Goal: Ask a question

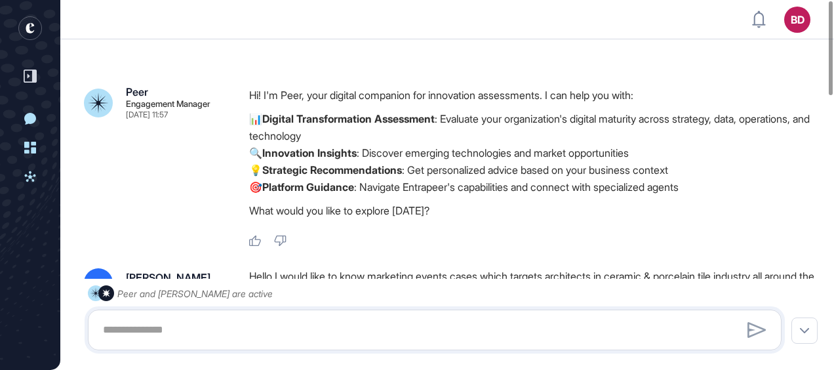
click at [484, 87] on p "Hi! I'm Peer, your digital companion for innovation assessments. I can help you…" at bounding box center [535, 95] width 572 height 17
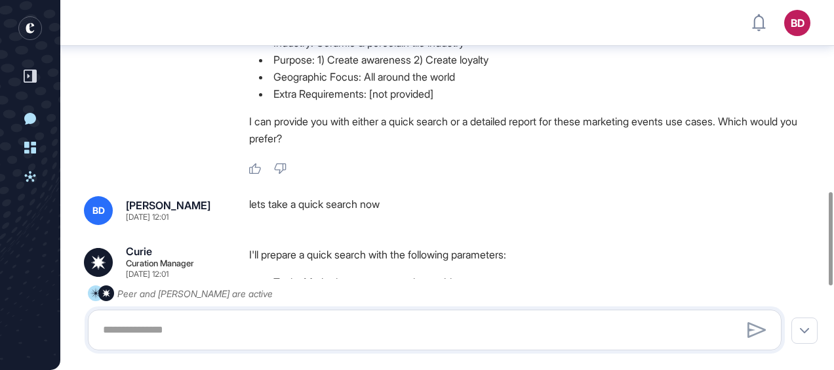
scroll to position [1090, 0]
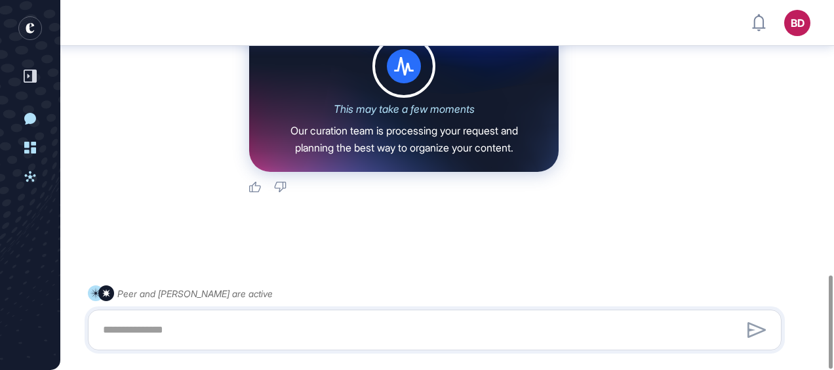
click at [451, 110] on div "This may take a few moments" at bounding box center [404, 109] width 141 height 12
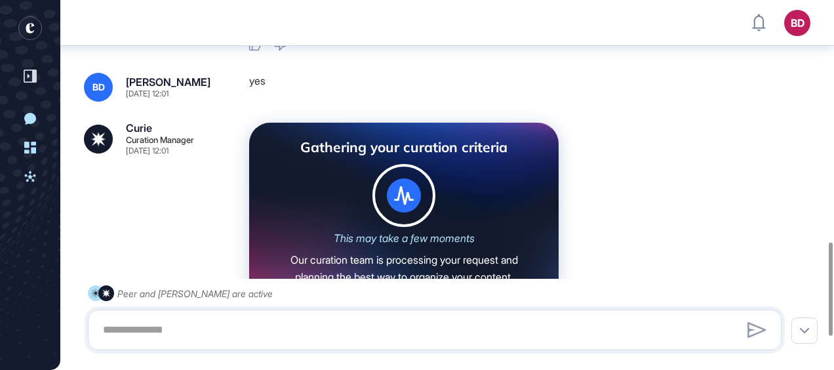
click at [372, 176] on icon at bounding box center [403, 195] width 63 height 63
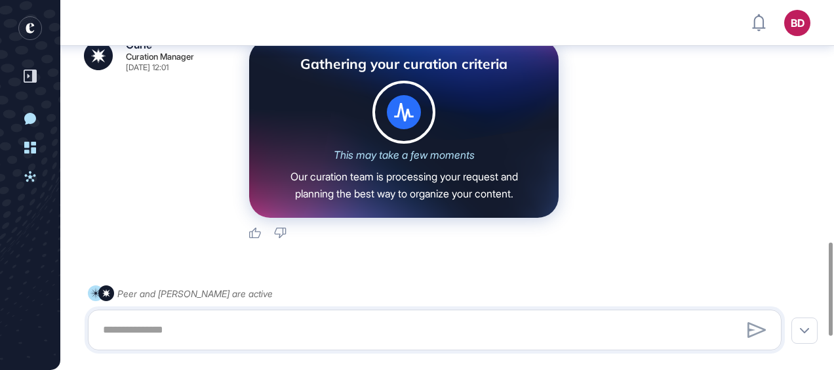
scroll to position [1090, 0]
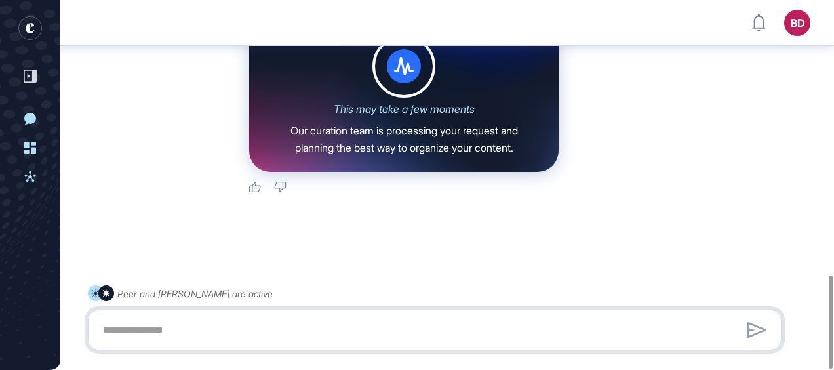
click at [373, 323] on textarea at bounding box center [434, 330] width 679 height 26
type textarea "**********"
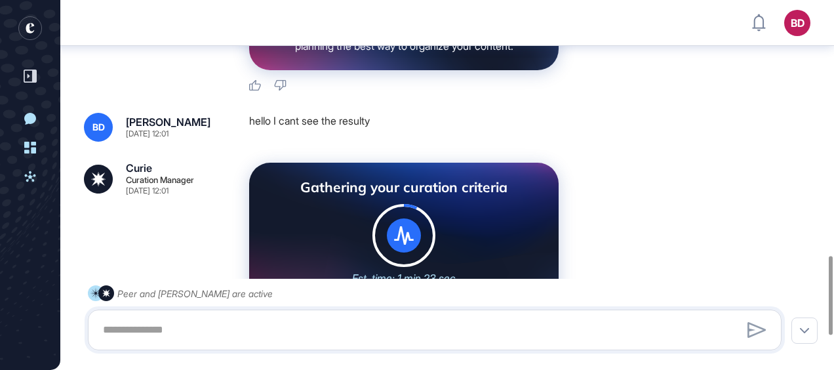
scroll to position [1361, 0]
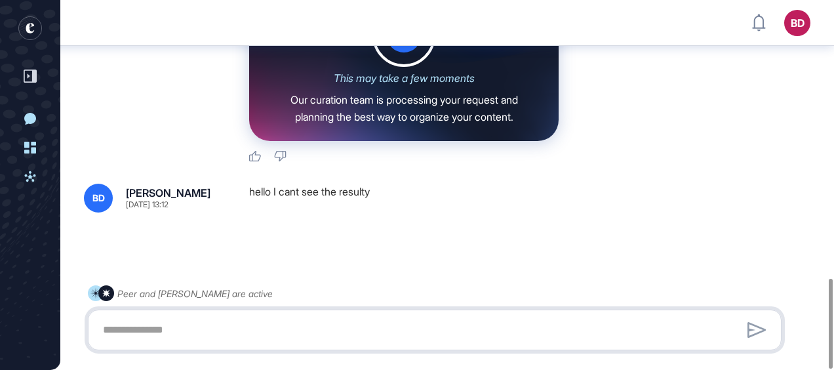
scroll to position [1139, 0]
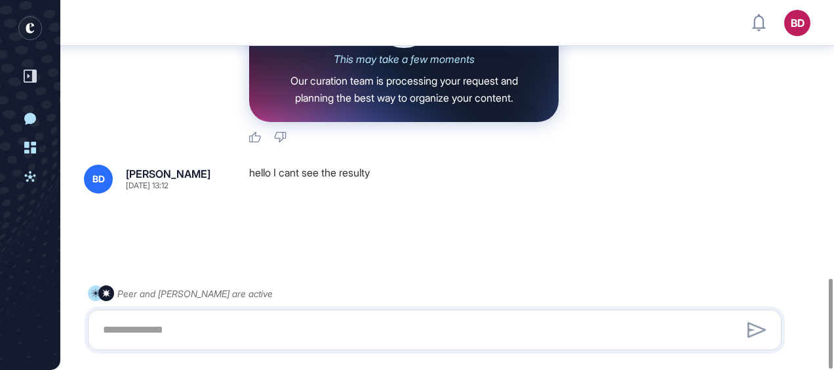
click at [329, 173] on div "hello I cant see the resulty" at bounding box center [535, 179] width 572 height 29
click at [388, 173] on div "hello I cant see the resulty" at bounding box center [535, 179] width 572 height 29
click at [245, 331] on textarea at bounding box center [434, 330] width 679 height 26
type textarea "**********"
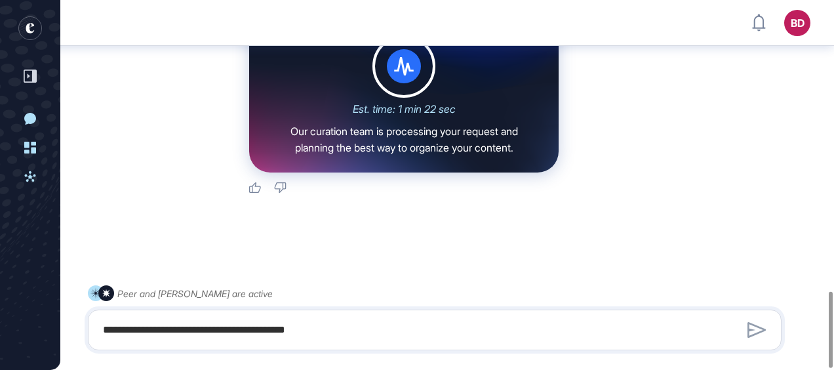
scroll to position [1345, 0]
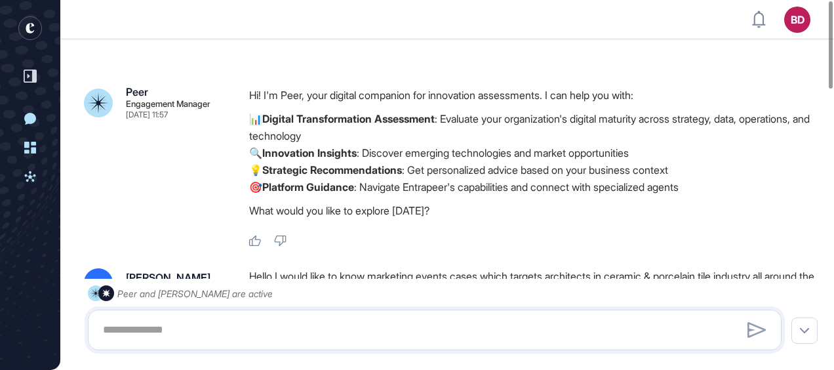
click at [28, 34] on rect "entrapeer-logo" at bounding box center [30, 28] width 24 height 24
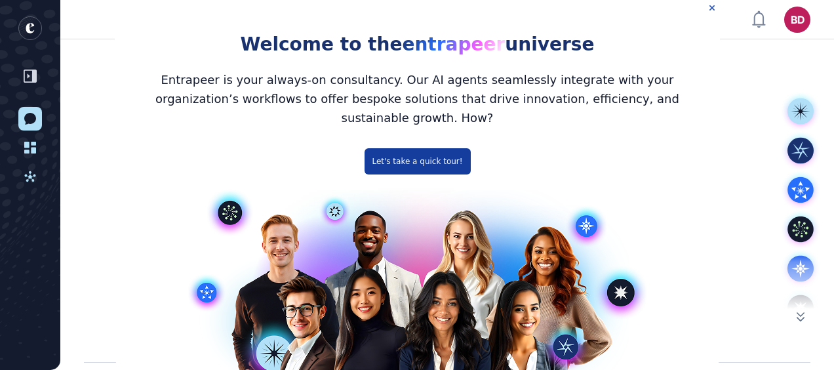
click at [414, 148] on button "Let's take a quick tour!" at bounding box center [417, 161] width 106 height 26
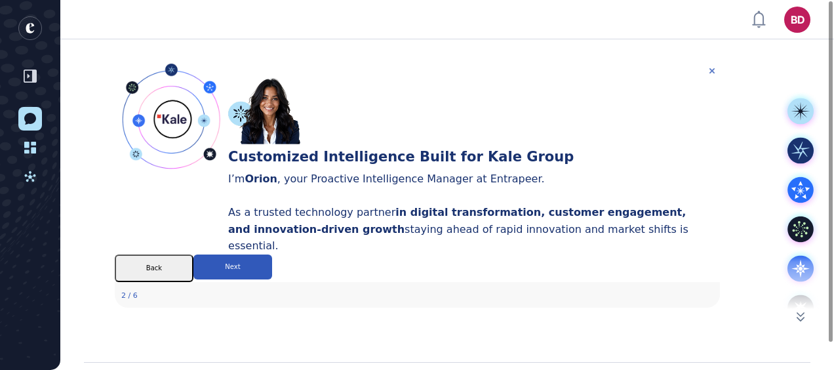
click at [713, 68] on icon "Close Preview" at bounding box center [711, 70] width 5 height 5
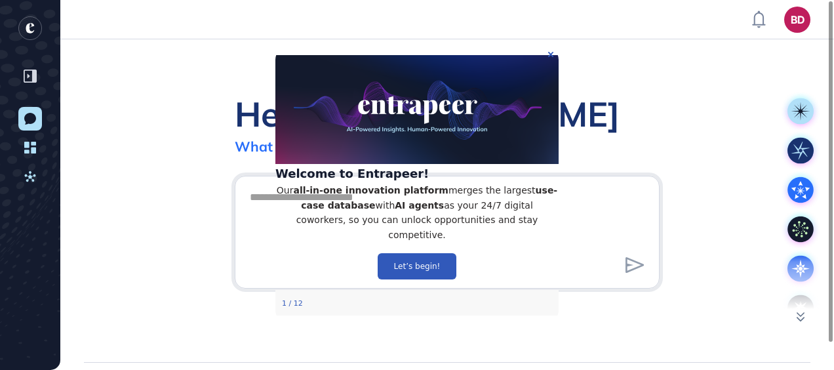
click at [461, 211] on p "Our all-in-one innovation platform merges the largest use-case database with AI…" at bounding box center [416, 212] width 283 height 60
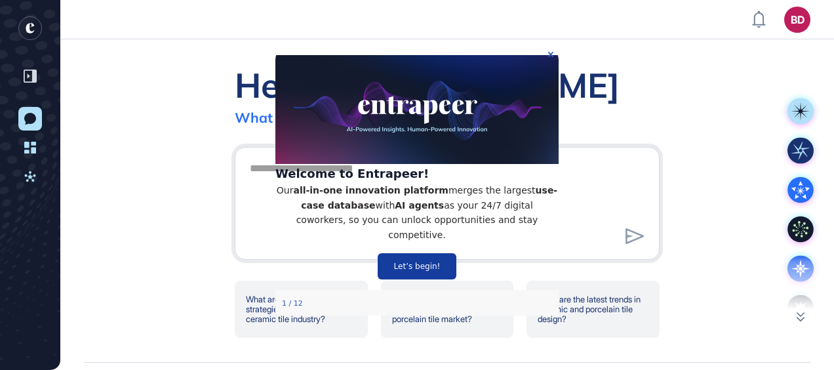
click at [416, 273] on button "Let’s begin!" at bounding box center [417, 265] width 79 height 26
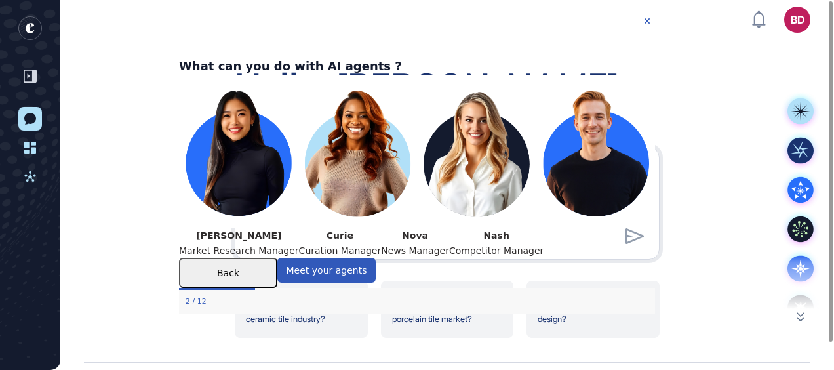
click at [644, 12] on header "BD Dashboard Profile My Content Request More Data" at bounding box center [417, 19] width 834 height 39
click at [646, 20] on icon "Close Preview" at bounding box center [646, 20] width 5 height 5
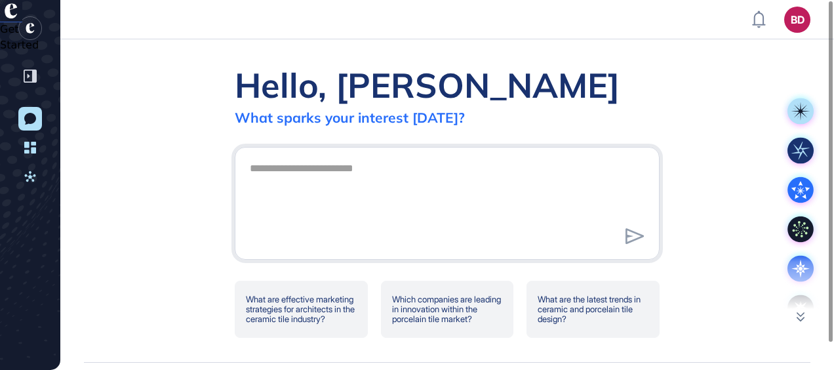
click at [176, 214] on div "Hello, Başak What sparks your interest today? What are effective marketing stra…" at bounding box center [447, 200] width 774 height 323
click at [274, 167] on textarea at bounding box center [447, 201] width 410 height 92
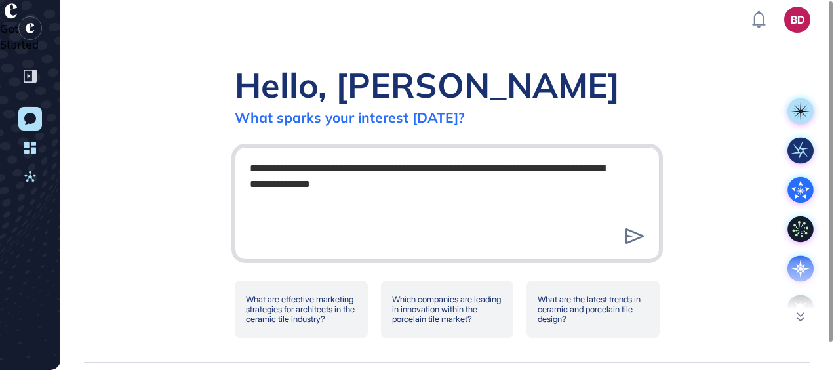
type textarea "**********"
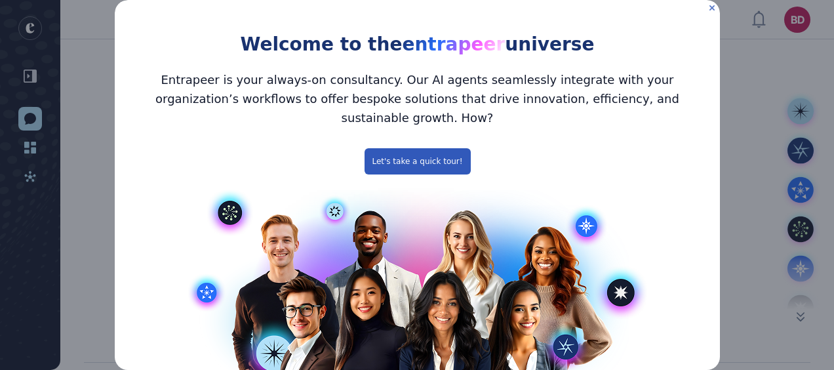
click at [709, 7] on icon "Close Preview" at bounding box center [711, 7] width 5 height 5
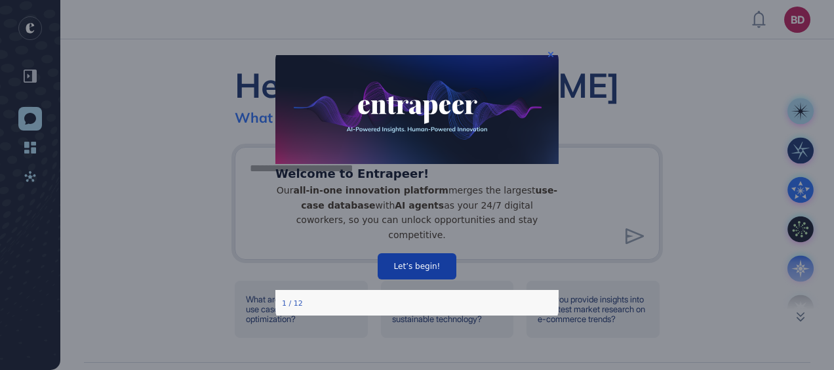
click at [420, 278] on button "Let’s begin!" at bounding box center [417, 265] width 79 height 26
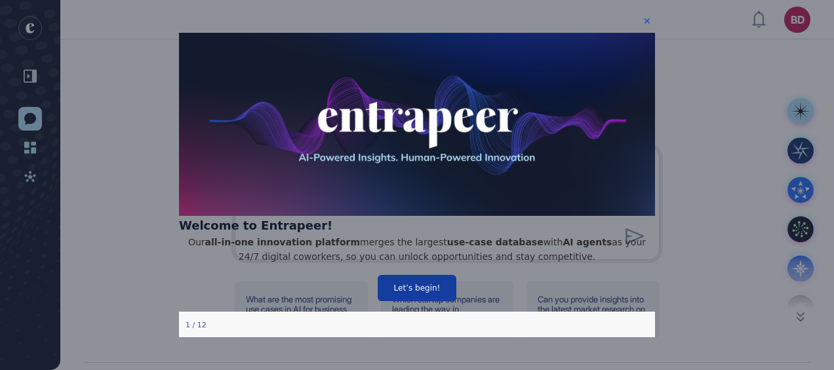
click at [420, 278] on html "Welcome to Entrapeer! Our all-in-one innovation platform merges the largest use…" at bounding box center [417, 185] width 476 height 344
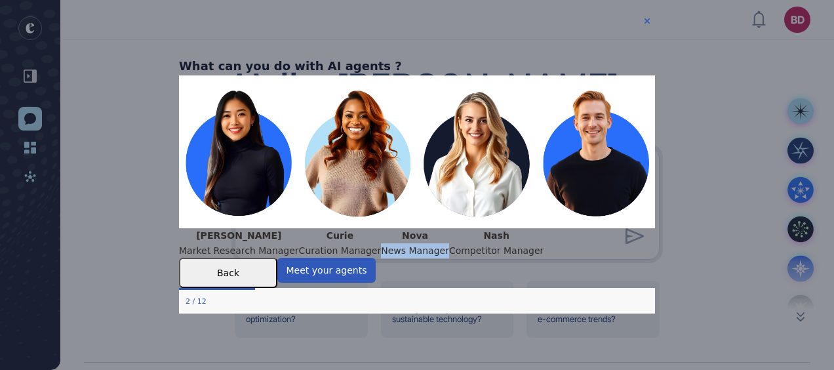
click at [420, 258] on div "Nova News Manager" at bounding box center [415, 243] width 68 height 30
drag, startPoint x: 324, startPoint y: 245, endPoint x: 535, endPoint y: 314, distance: 222.0
click at [376, 283] on button "Meet your agents" at bounding box center [326, 270] width 98 height 25
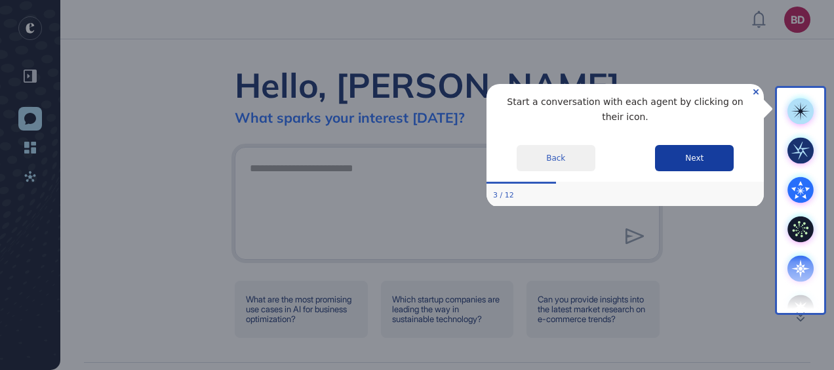
click at [709, 144] on button "Next" at bounding box center [694, 157] width 79 height 26
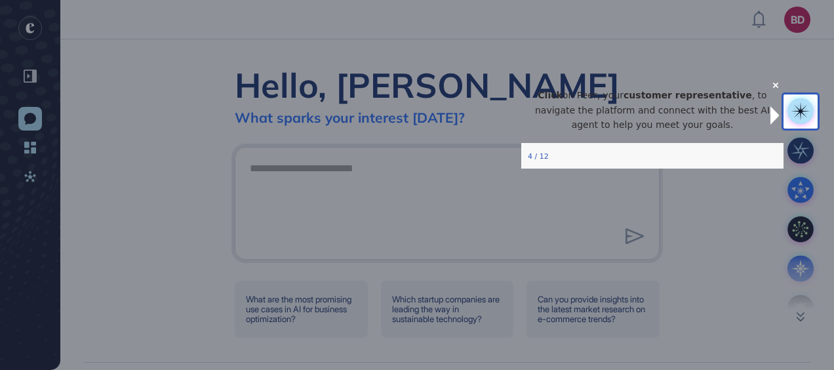
click at [773, 87] on icon "Close Preview" at bounding box center [775, 84] width 5 height 5
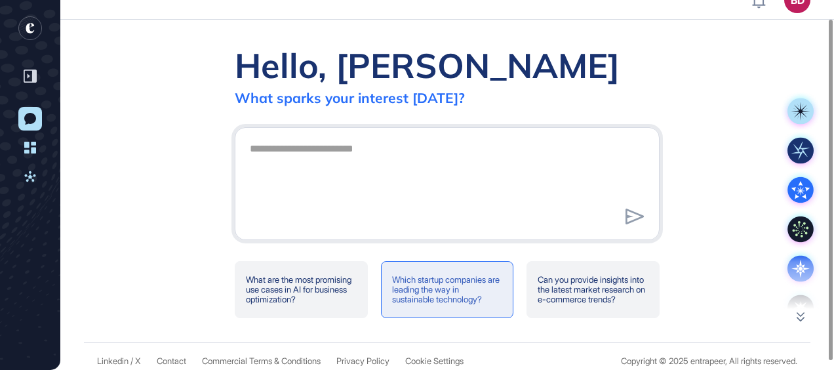
scroll to position [29, 0]
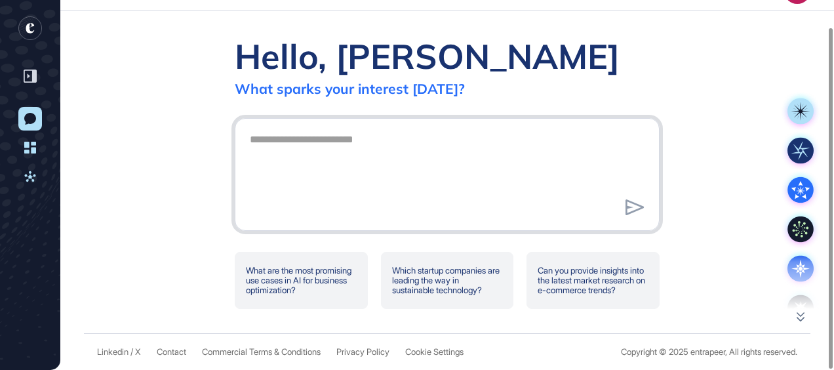
click at [354, 170] on textarea at bounding box center [447, 173] width 410 height 92
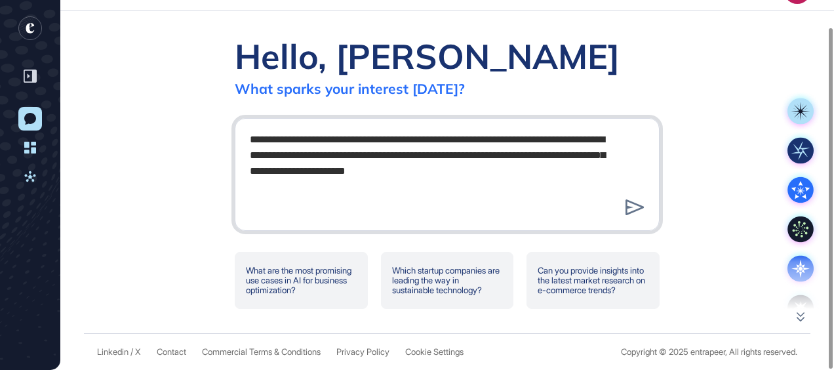
type textarea "**********"
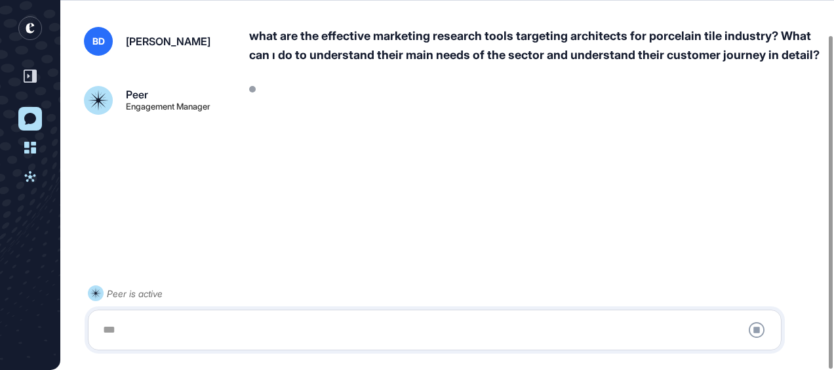
scroll to position [39, 0]
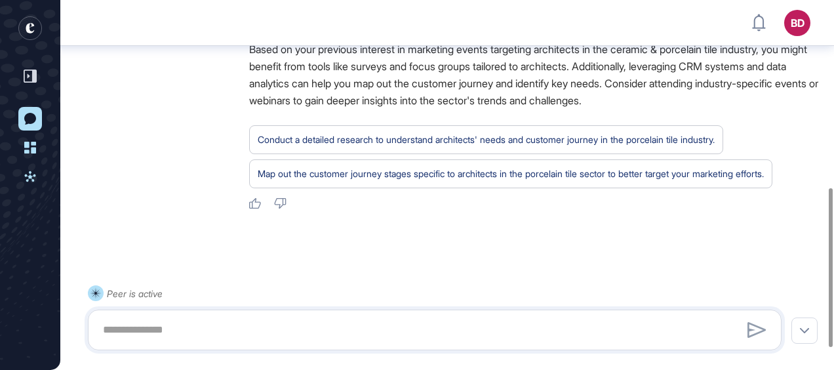
scroll to position [435, 0]
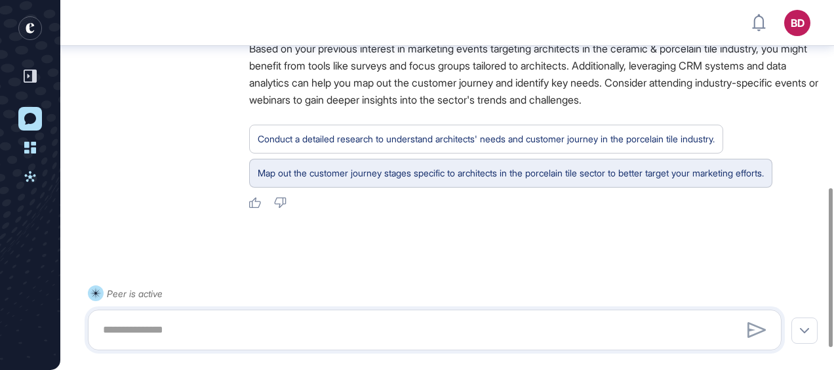
click at [462, 188] on div "Map out the customer journey stages specific to architects in the porcelain til…" at bounding box center [510, 173] width 523 height 29
click at [458, 182] on div "Map out the customer journey stages specific to architects in the porcelain til…" at bounding box center [511, 173] width 506 height 17
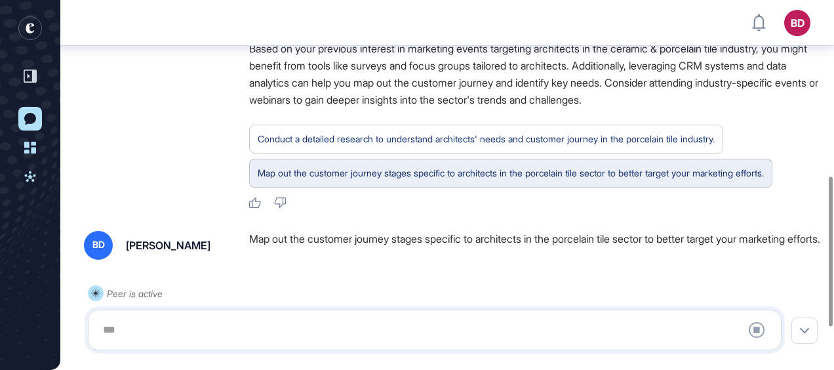
click at [458, 182] on div "Map out the customer journey stages specific to architects in the porcelain til…" at bounding box center [511, 173] width 506 height 17
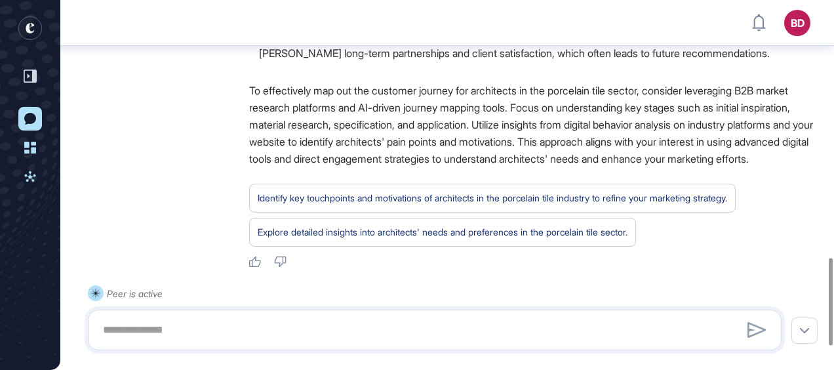
scroll to position [1113, 0]
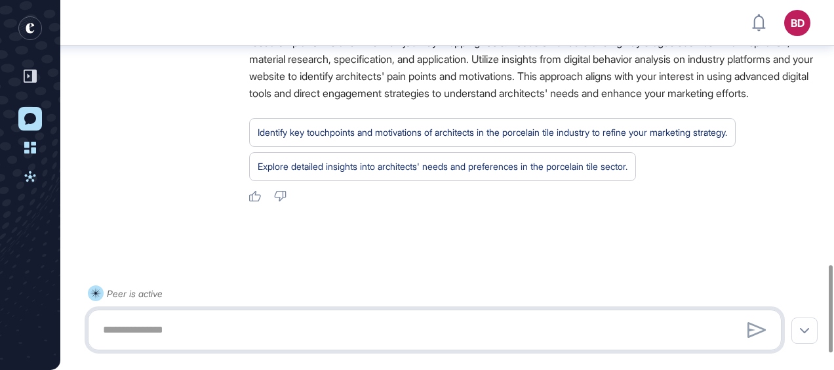
click at [395, 323] on textarea at bounding box center [434, 330] width 679 height 26
type textarea "**********"
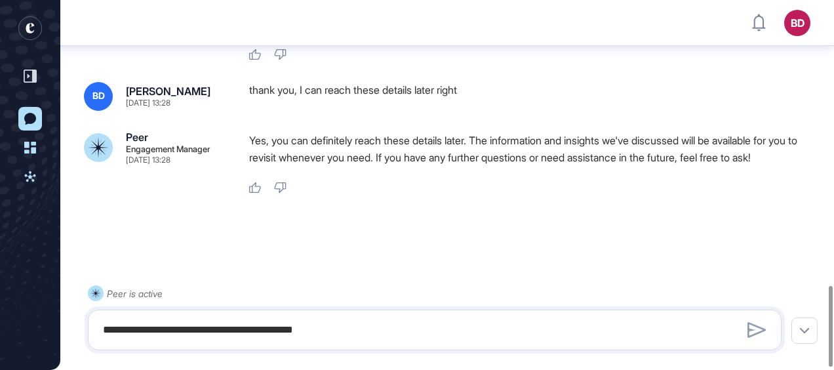
scroll to position [1240, 0]
